Goal: Task Accomplishment & Management: Manage account settings

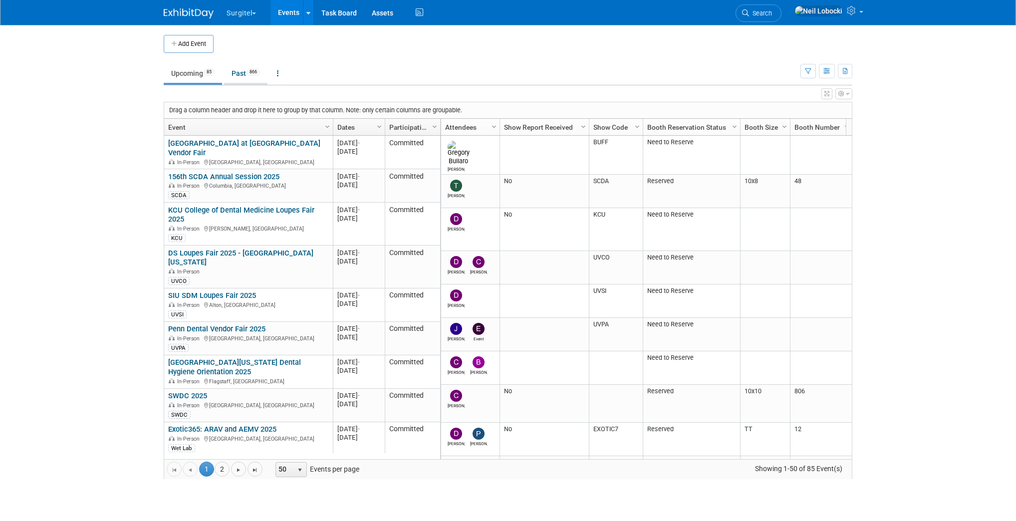
click at [248, 71] on link "Past 866" at bounding box center [245, 73] width 43 height 19
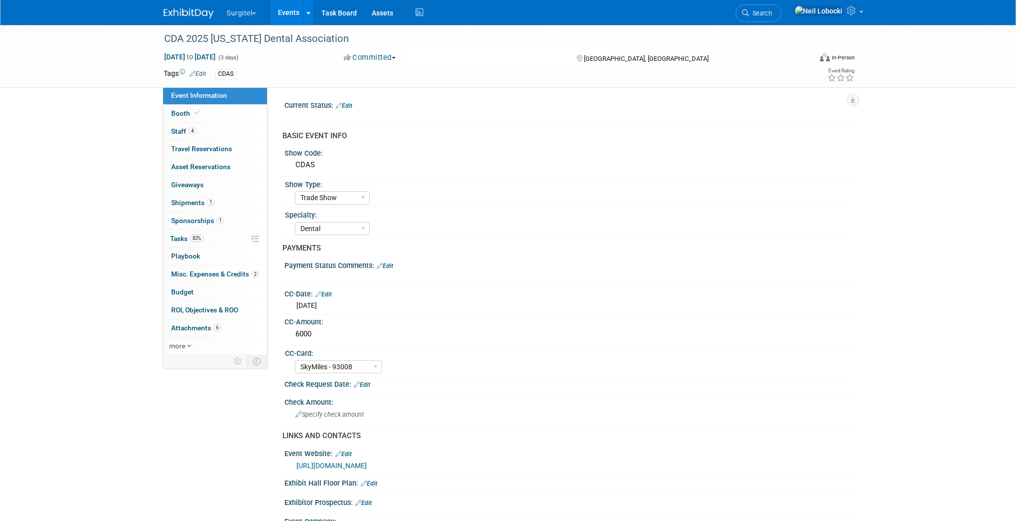
select select "Trade Show"
select select "Dental"
select select "SkyMiles - 93008"
select select "No"
click at [201, 309] on span "ROI, Objectives & ROO 0" at bounding box center [204, 310] width 67 height 8
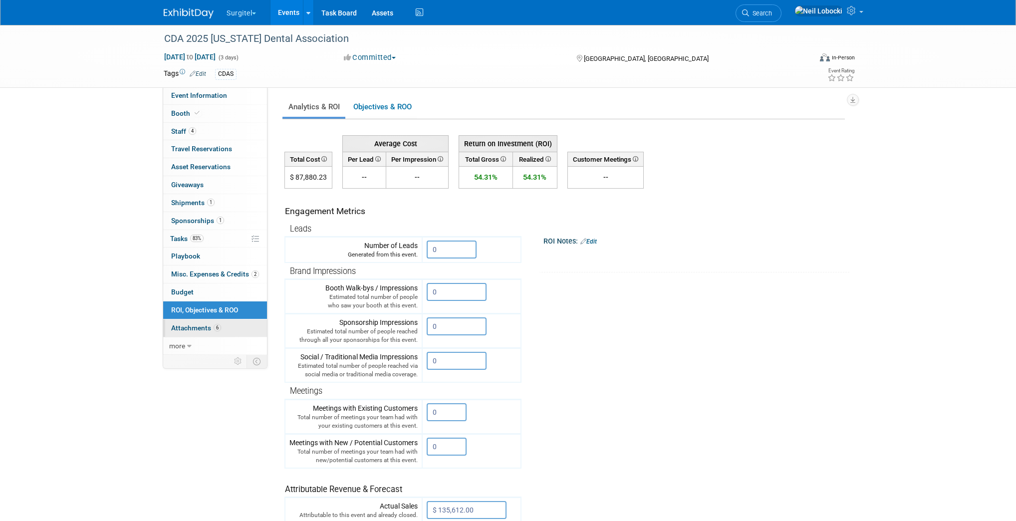
click at [199, 329] on span "Attachments 6" at bounding box center [196, 328] width 50 height 8
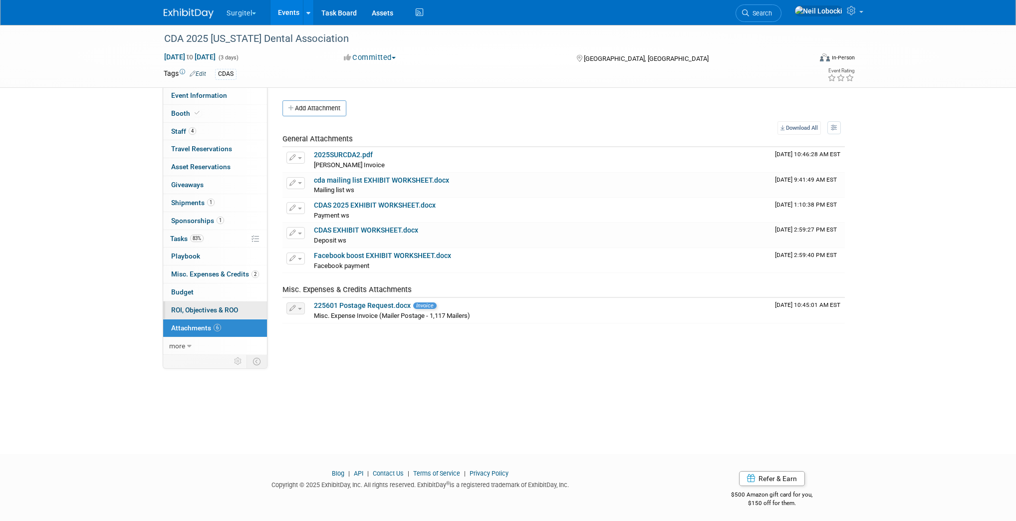
click at [199, 306] on span "ROI, Objectives & ROO 0" at bounding box center [204, 310] width 67 height 8
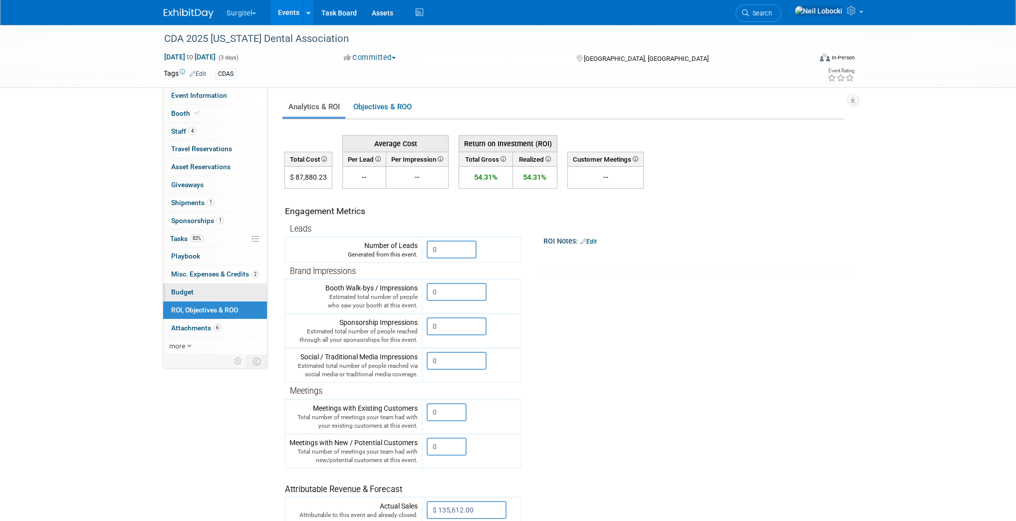
click at [196, 293] on link "Budget" at bounding box center [215, 291] width 104 height 17
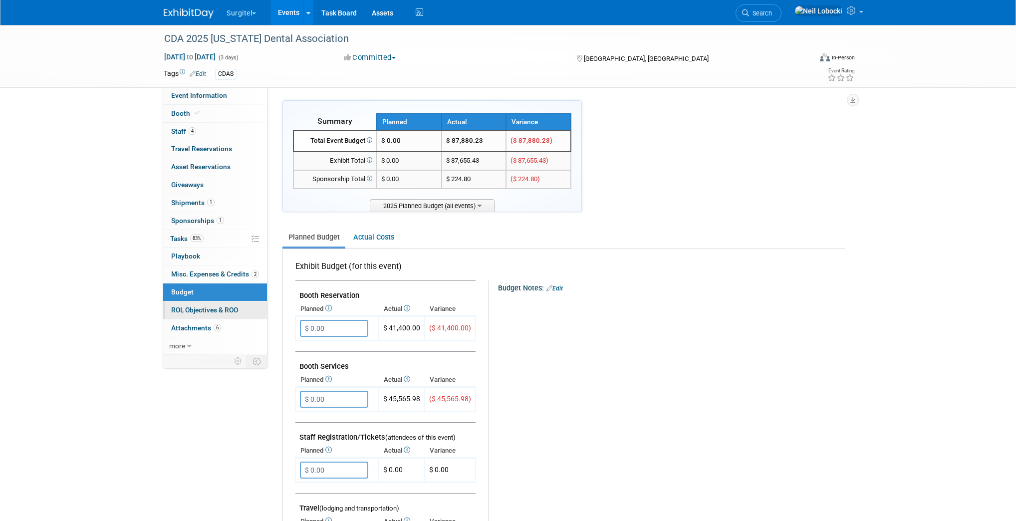
click at [188, 312] on span "ROI, Objectives & ROO 0" at bounding box center [204, 310] width 67 height 8
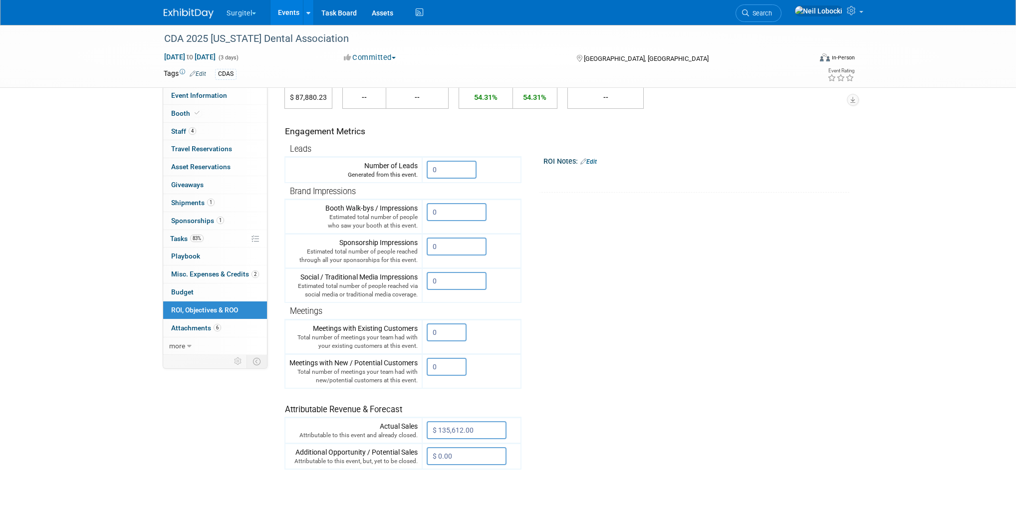
scroll to position [40, 0]
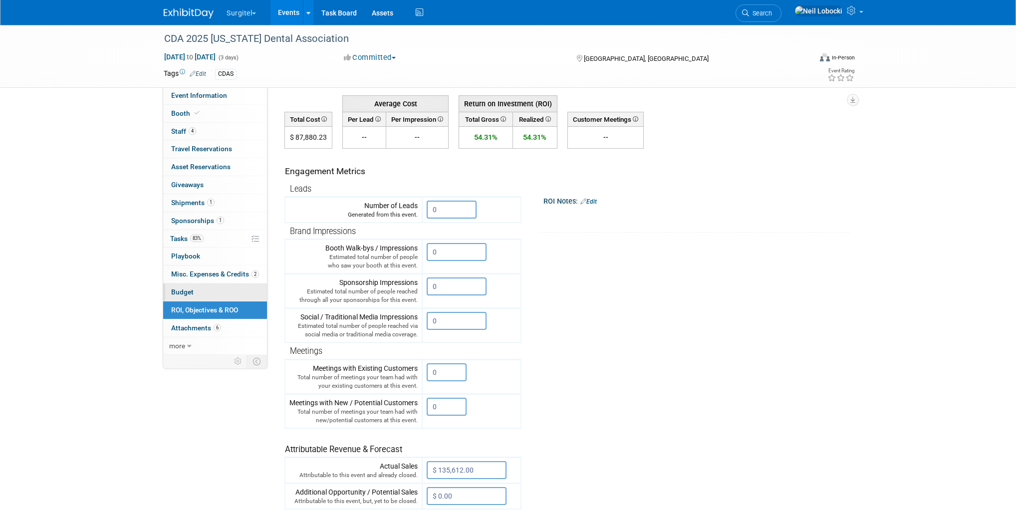
click at [195, 287] on link "Budget" at bounding box center [215, 291] width 104 height 17
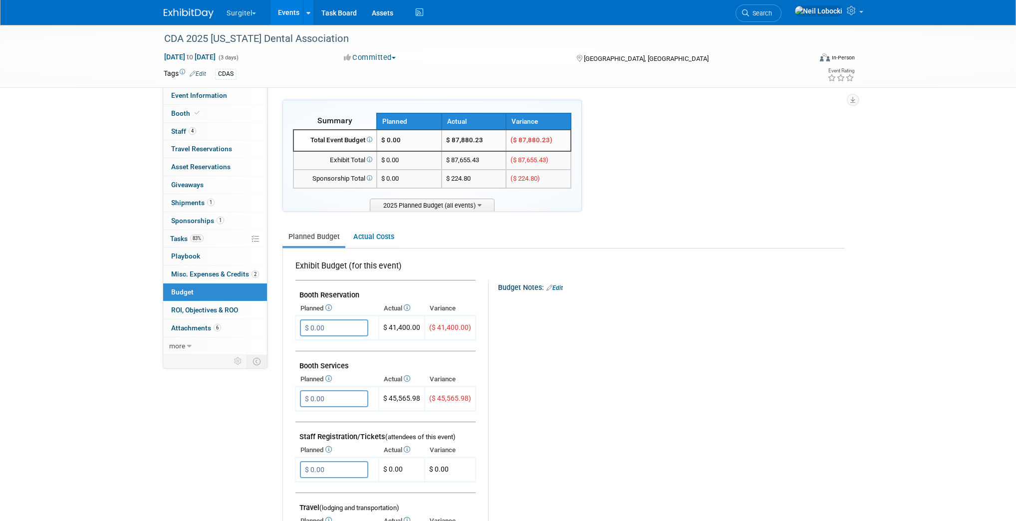
scroll to position [0, 0]
click at [226, 271] on span "Misc. Expenses & Credits 2" at bounding box center [215, 274] width 88 height 8
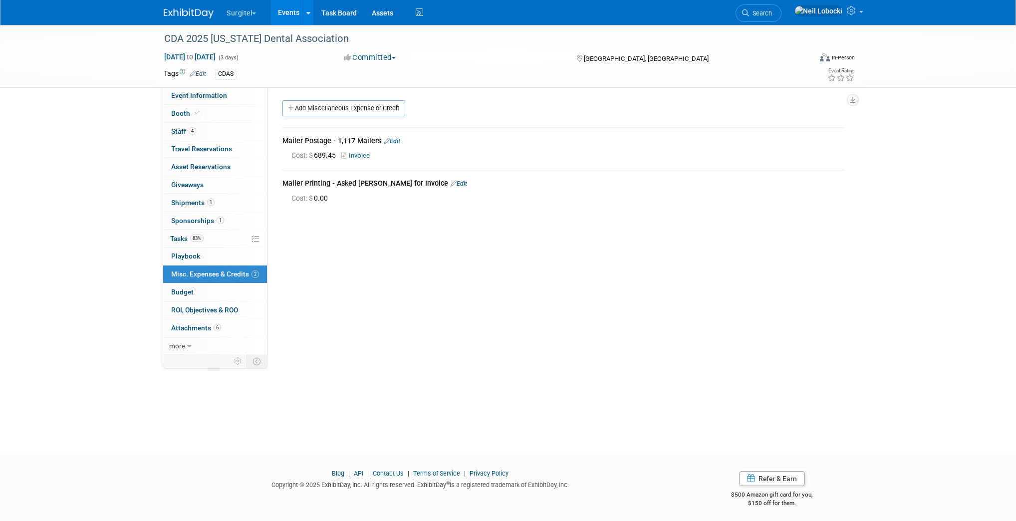
click at [451, 184] on link "Edit" at bounding box center [459, 183] width 16 height 7
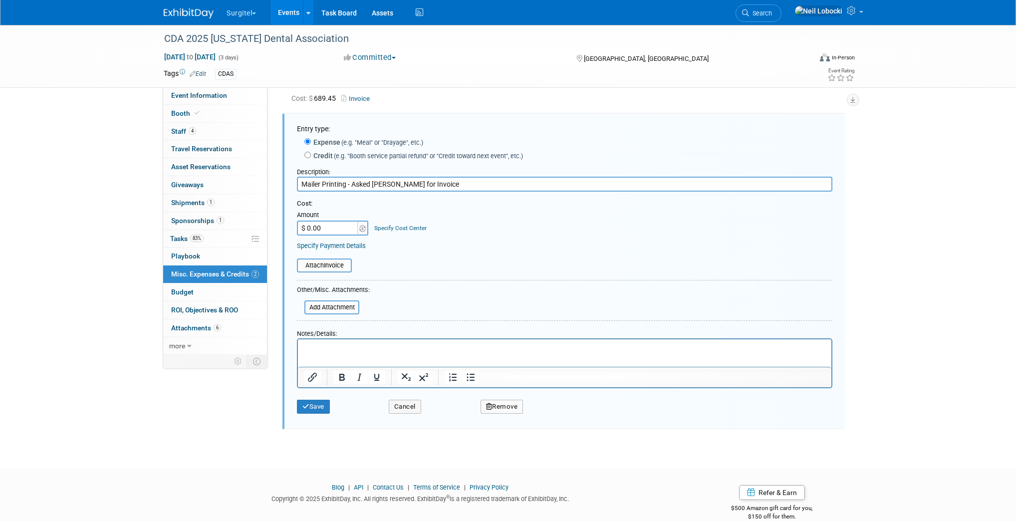
click at [326, 228] on input "$ 0.00" at bounding box center [328, 228] width 62 height 15
type input "$ 1,322.46"
click at [484, 232] on div "Cost: Amount $ 1,322.46 Specify Cost Center Cost Center -- Not Specified --" at bounding box center [565, 217] width 536 height 36
click at [311, 402] on button "Save" at bounding box center [313, 407] width 33 height 14
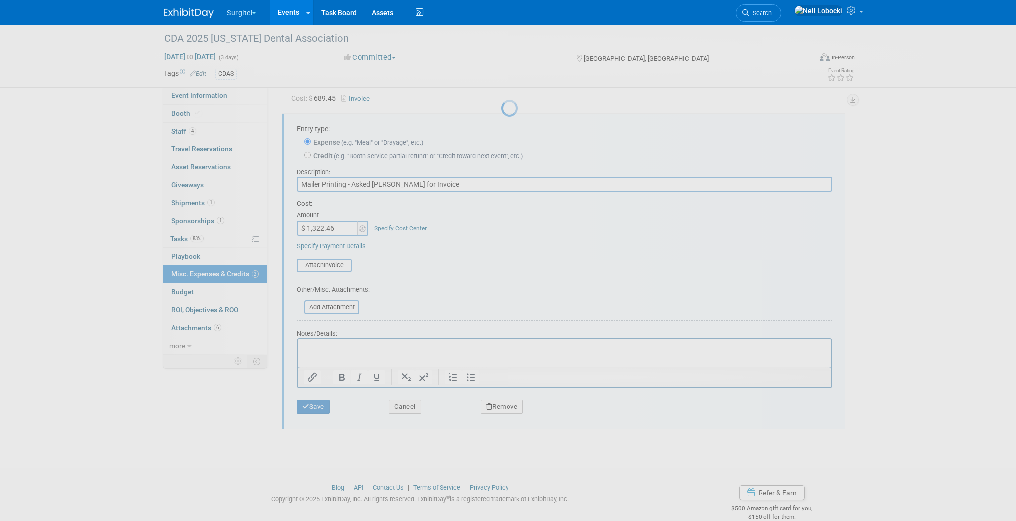
scroll to position [3, 0]
